Goal: Use online tool/utility: Use online tool/utility

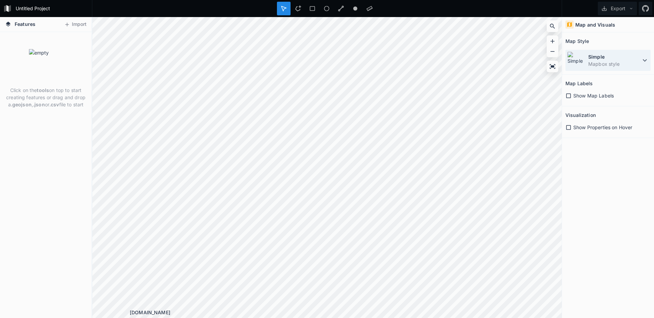
click at [634, 59] on dt "Simple" at bounding box center [614, 56] width 52 height 7
click at [578, 61] on img at bounding box center [576, 60] width 18 height 18
click at [72, 26] on button "Import" at bounding box center [75, 24] width 29 height 11
click at [66, 24] on icon at bounding box center [67, 24] width 6 height 6
click at [22, 25] on span "Features" at bounding box center [25, 23] width 21 height 7
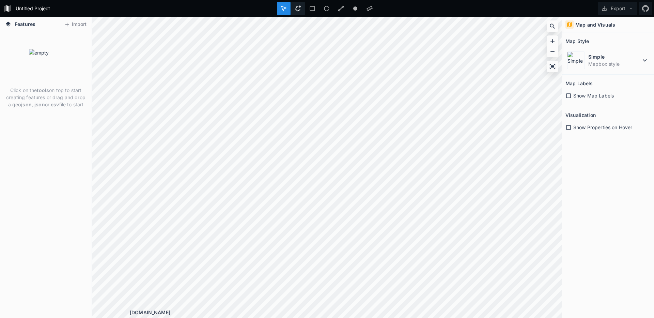
click at [297, 9] on icon at bounding box center [298, 8] width 6 height 6
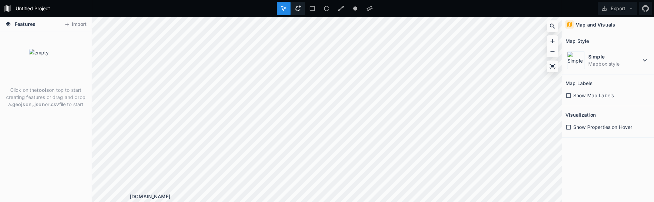
click at [299, 10] on icon at bounding box center [298, 8] width 6 height 6
